Goal: Information Seeking & Learning: Find specific fact

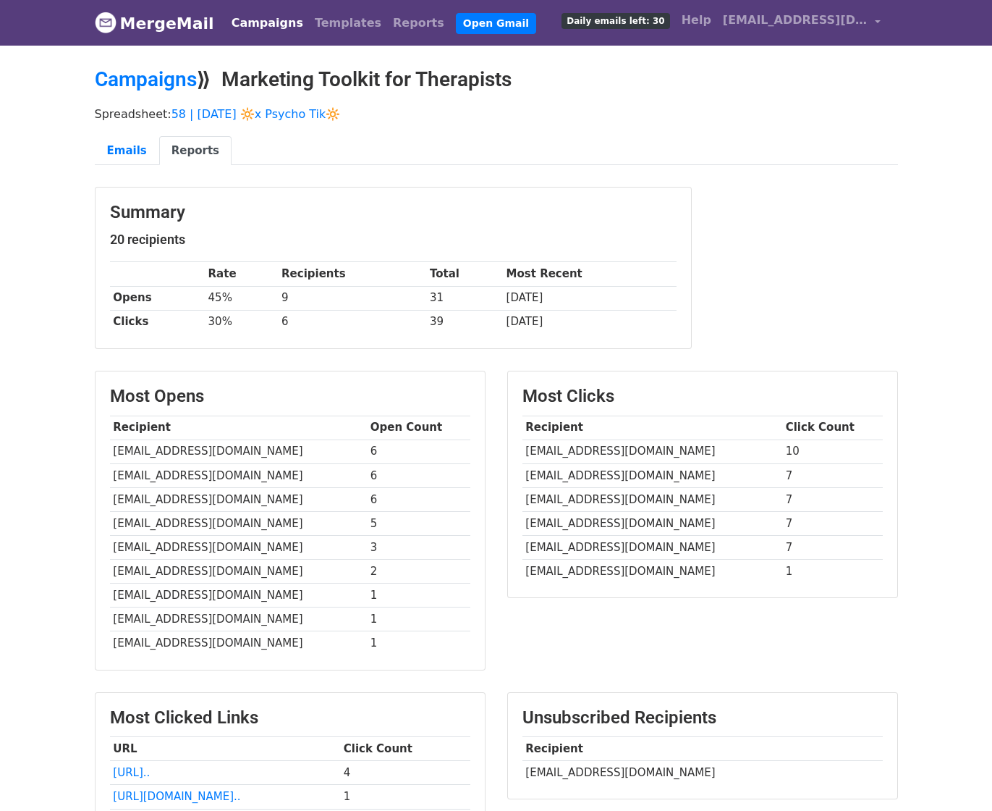
drag, startPoint x: 530, startPoint y: 766, endPoint x: 687, endPoint y: 770, distance: 157.1
click at [687, 770] on td "ellietn07301@elliementalhealth.com" at bounding box center [702, 773] width 360 height 24
copy td "llietn07301@elliementalhealth.c"
